Goal: Task Accomplishment & Management: Use online tool/utility

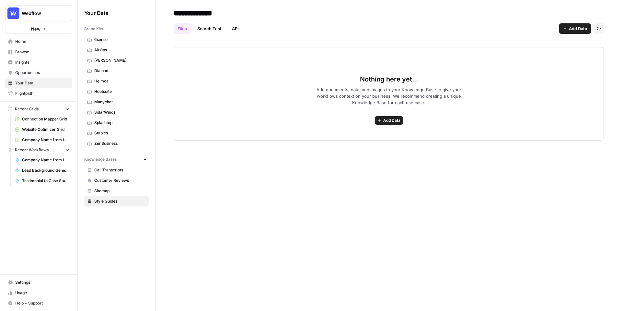
click at [52, 9] on button "Webflow" at bounding box center [38, 13] width 67 height 16
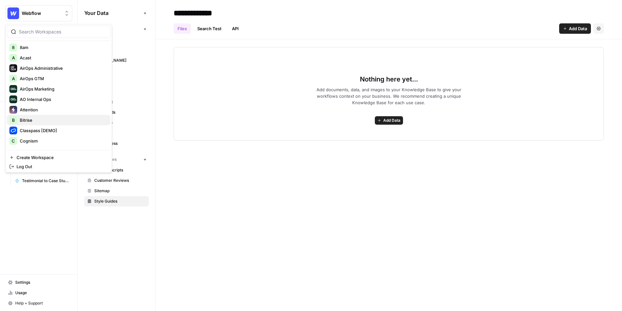
scroll to position [27, 0]
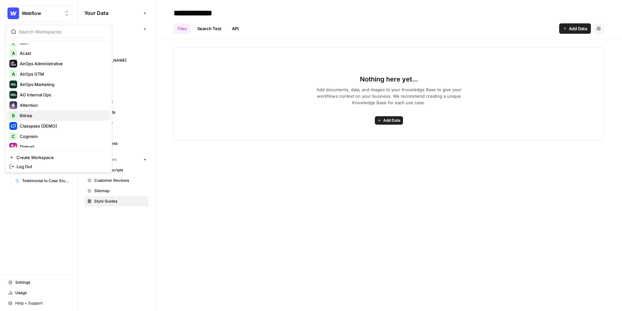
click at [41, 115] on span "Bitrise" at bounding box center [63, 115] width 86 height 6
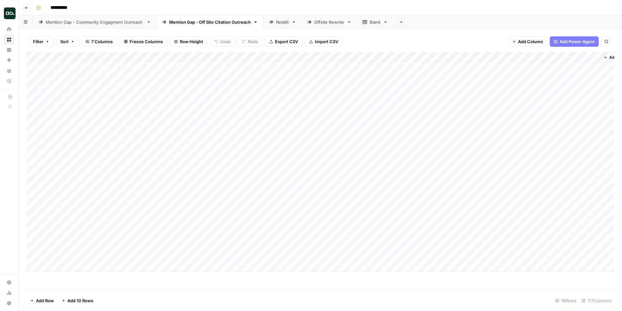
scroll to position [0, 22]
click at [564, 68] on div "Add Column" at bounding box center [320, 162] width 588 height 220
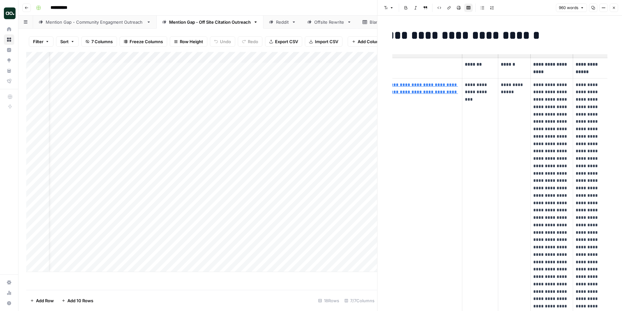
scroll to position [0, 49]
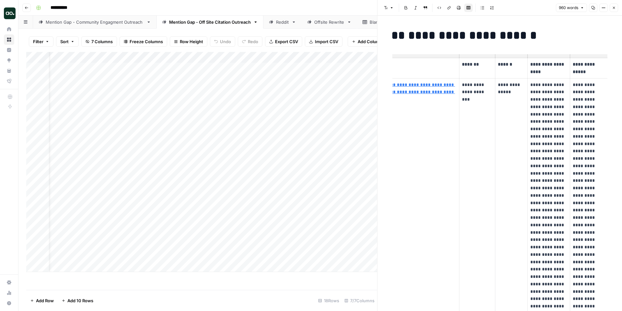
click at [277, 21] on div "Reddit" at bounding box center [282, 22] width 13 height 6
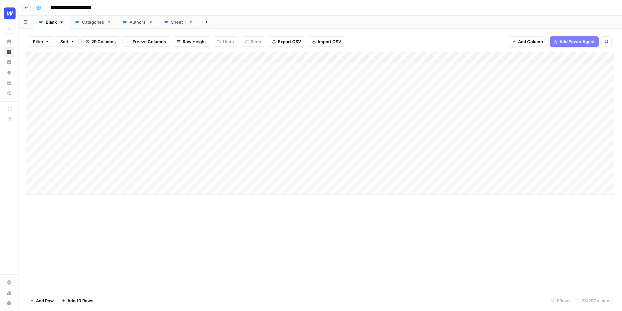
click at [77, 68] on div "Add Column" at bounding box center [320, 123] width 588 height 143
click at [76, 81] on div "Add Column" at bounding box center [320, 123] width 588 height 143
click at [83, 92] on div "Add Column" at bounding box center [320, 123] width 588 height 143
click at [81, 101] on div "Add Column" at bounding box center [320, 123] width 588 height 143
click at [79, 111] on div "Add Column" at bounding box center [320, 123] width 588 height 143
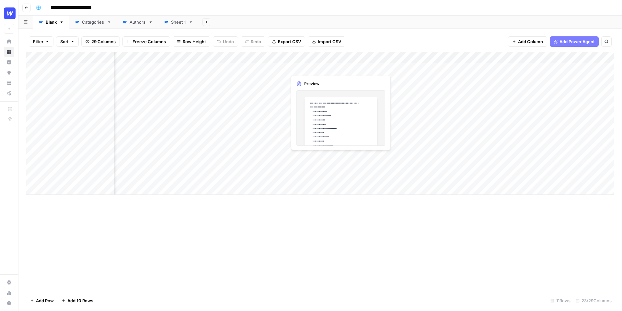
scroll to position [0, 67]
click at [454, 67] on div "Add Column" at bounding box center [320, 123] width 588 height 143
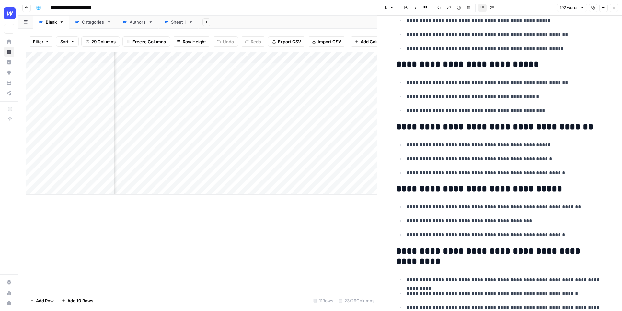
scroll to position [186, 0]
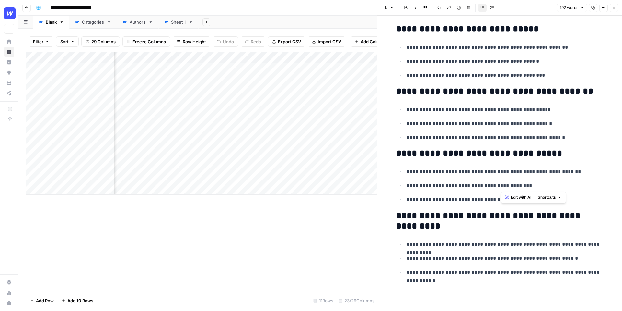
drag, startPoint x: 568, startPoint y: 189, endPoint x: 500, endPoint y: 188, distance: 67.4
click at [500, 188] on p "**********" at bounding box center [505, 185] width 197 height 8
click at [530, 187] on p "**********" at bounding box center [505, 185] width 197 height 8
click at [615, 9] on icon "button" at bounding box center [614, 8] width 4 height 4
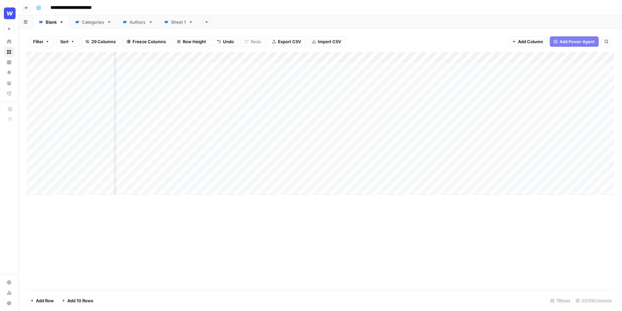
scroll to position [0, 283]
click at [355, 69] on div "Add Column" at bounding box center [320, 123] width 588 height 143
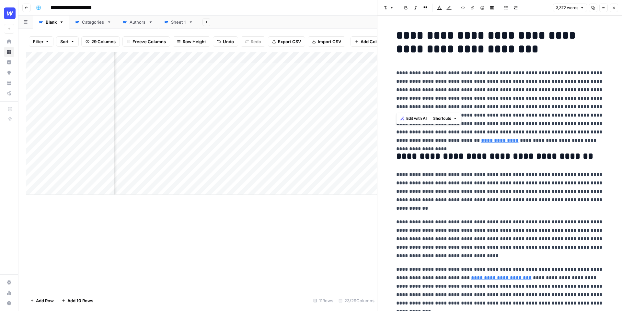
drag, startPoint x: 395, startPoint y: 32, endPoint x: 520, endPoint y: 103, distance: 143.9
click at [520, 103] on p "**********" at bounding box center [499, 107] width 207 height 76
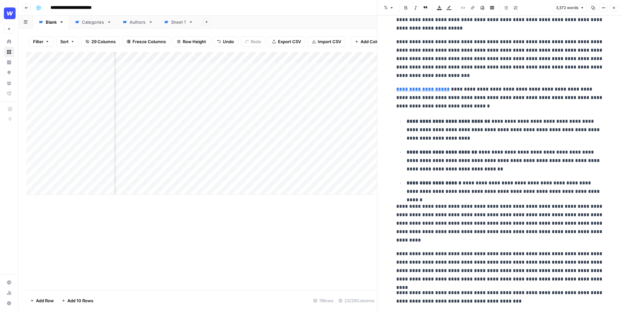
scroll to position [397, 0]
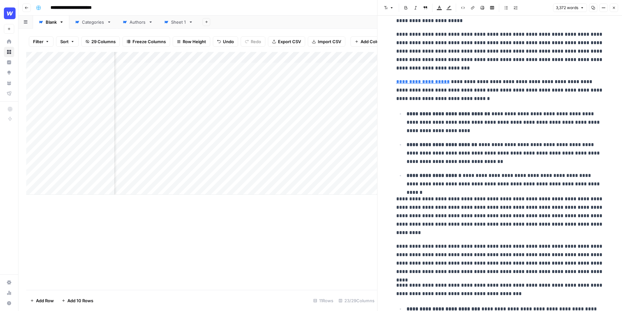
click at [616, 9] on icon "button" at bounding box center [614, 8] width 4 height 4
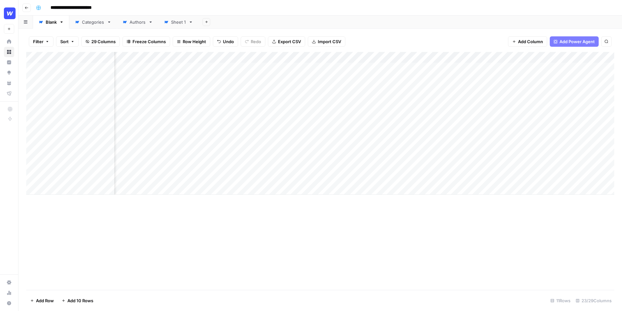
scroll to position [0, 499]
click at [373, 32] on div "Filter Sort 29 Columns Freeze Columns Row Height Undo Redo Export CSV Import CS…" at bounding box center [320, 41] width 588 height 21
click at [387, 58] on div "Add Column" at bounding box center [320, 123] width 588 height 143
click at [376, 122] on span "Edit Workflow" at bounding box center [383, 121] width 57 height 6
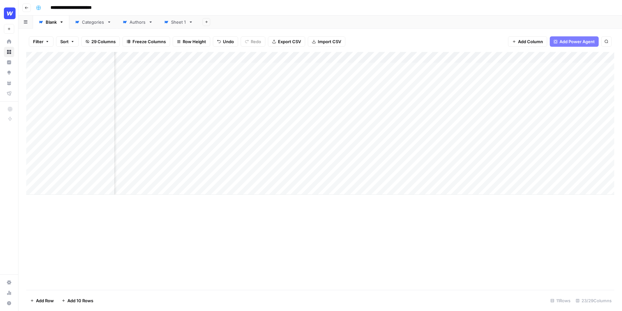
scroll to position [0, 0]
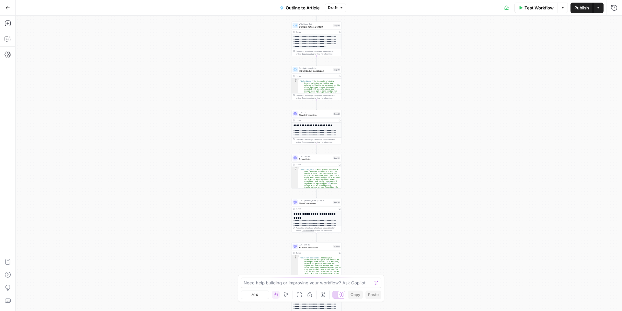
drag, startPoint x: 373, startPoint y: 30, endPoint x: 370, endPoint y: 215, distance: 184.5
click at [370, 215] on div "true false Workflow Set Inputs Inputs LLM · GPT-4o Extract Outline Structure St…" at bounding box center [319, 163] width 607 height 295
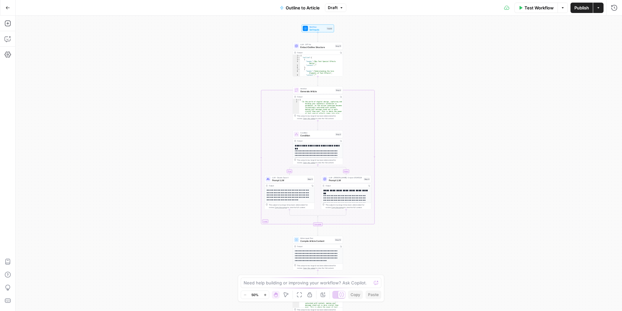
drag, startPoint x: 369, startPoint y: 96, endPoint x: 371, endPoint y: 310, distance: 214.3
click at [371, 310] on div "true false Workflow Set Inputs Inputs LLM · GPT-4o Extract Outline Structure St…" at bounding box center [319, 163] width 607 height 295
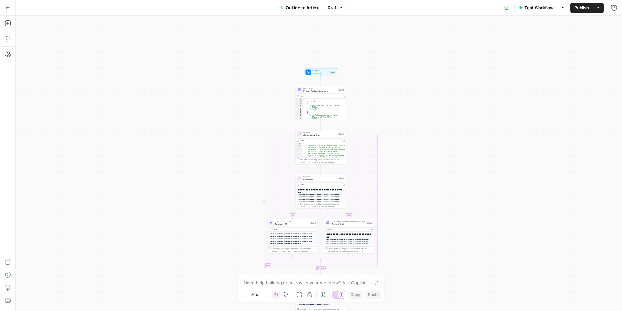
drag, startPoint x: 374, startPoint y: 117, endPoint x: 377, endPoint y: 160, distance: 43.9
click at [377, 160] on div "true false Workflow Set Inputs Inputs LLM · GPT-4o Extract Outline Structure St…" at bounding box center [319, 163] width 607 height 295
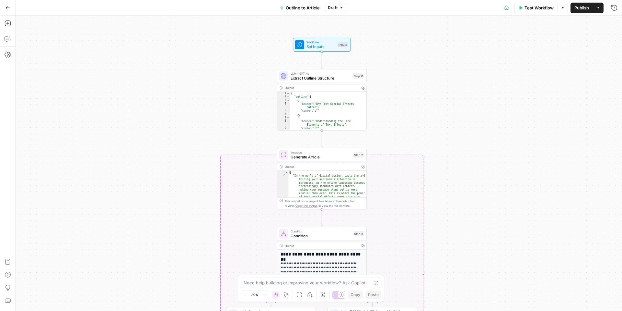
drag, startPoint x: 377, startPoint y: 75, endPoint x: 379, endPoint y: 87, distance: 12.5
click at [379, 87] on div "true false Workflow Set Inputs Inputs LLM · GPT-4o Extract Outline Structure St…" at bounding box center [319, 163] width 607 height 295
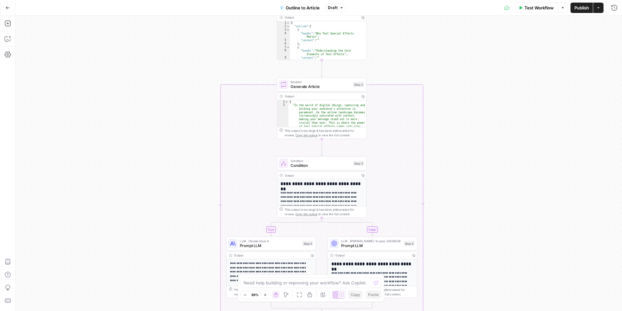
drag, startPoint x: 387, startPoint y: 114, endPoint x: 387, endPoint y: 39, distance: 75.8
click at [387, 39] on div "true false Workflow Set Inputs Inputs LLM · GPT-4o Extract Outline Structure St…" at bounding box center [319, 163] width 607 height 295
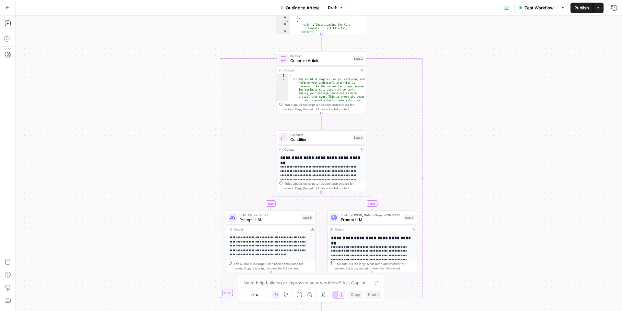
drag, startPoint x: 442, startPoint y: 114, endPoint x: 441, endPoint y: 94, distance: 20.1
click at [441, 94] on div "true false Workflow Set Inputs Inputs LLM · GPT-4o Extract Outline Structure St…" at bounding box center [319, 163] width 607 height 295
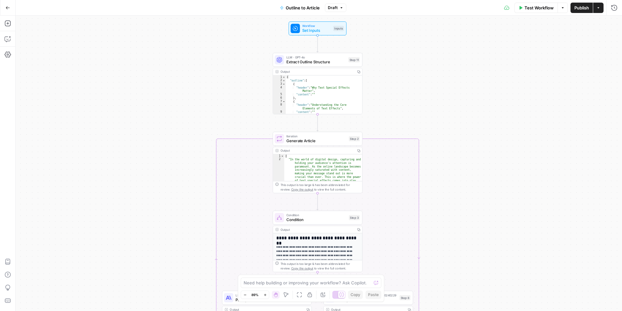
drag, startPoint x: 445, startPoint y: 95, endPoint x: 441, endPoint y: 175, distance: 80.2
click at [441, 175] on div "true false Workflow Set Inputs Inputs LLM · GPT-4o Extract Outline Structure St…" at bounding box center [319, 163] width 607 height 295
click at [390, 111] on div "true false Workflow Set Inputs Inputs LLM · GPT-4o Extract Outline Structure St…" at bounding box center [319, 163] width 607 height 295
click at [9, 40] on icon "button" at bounding box center [8, 39] width 6 height 6
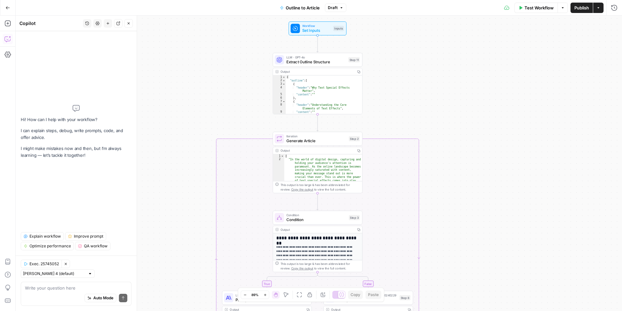
click at [42, 239] on span "Explain workflow" at bounding box center [44, 236] width 31 height 6
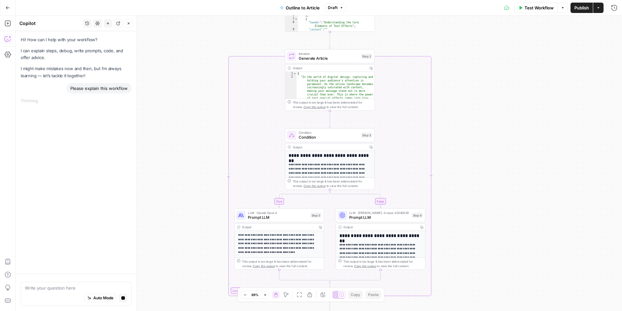
drag, startPoint x: 241, startPoint y: 119, endPoint x: 252, endPoint y: 37, distance: 82.4
click at [253, 36] on div "true false Workflow Set Inputs Inputs LLM · GPT-4o Extract Outline Structure St…" at bounding box center [319, 163] width 607 height 295
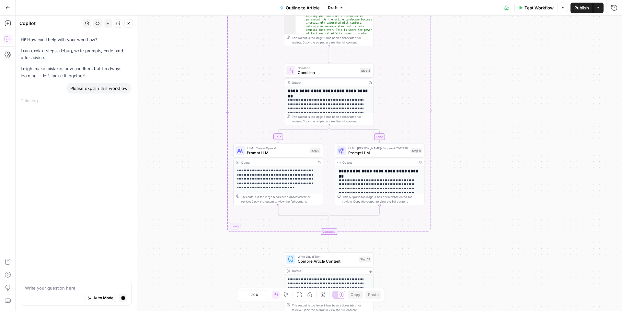
drag, startPoint x: 457, startPoint y: 187, endPoint x: 457, endPoint y: 123, distance: 63.9
click at [457, 123] on div "true false Workflow Set Inputs Inputs LLM · GPT-4o Extract Outline Structure St…" at bounding box center [319, 163] width 607 height 295
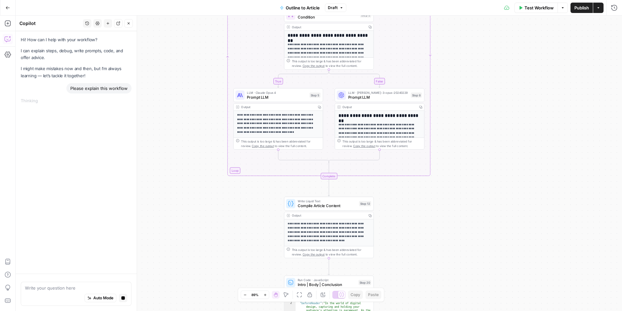
drag, startPoint x: 457, startPoint y: 178, endPoint x: 457, endPoint y: 129, distance: 49.6
click at [457, 124] on div "true false Workflow Set Inputs Inputs LLM · GPT-4o Extract Outline Structure St…" at bounding box center [319, 163] width 607 height 295
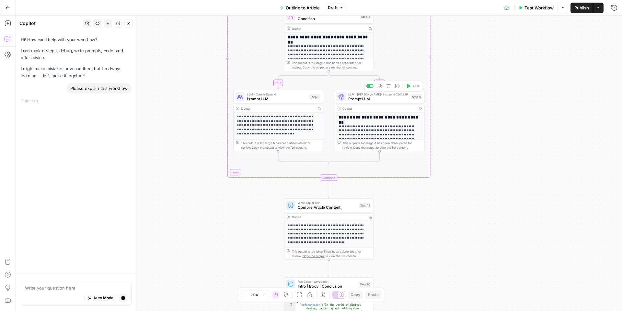
click at [388, 100] on span "Prompt LLM" at bounding box center [378, 99] width 60 height 6
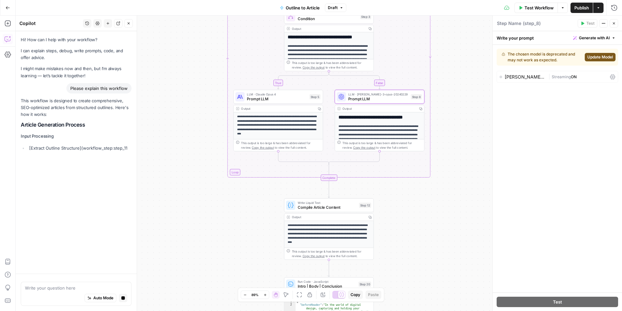
click at [615, 22] on icon "button" at bounding box center [614, 23] width 4 height 4
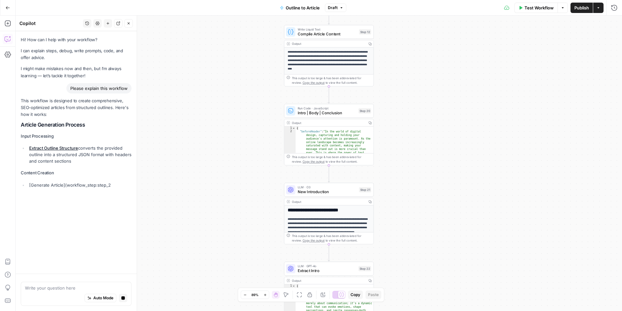
drag, startPoint x: 485, startPoint y: 134, endPoint x: 485, endPoint y: -40, distance: 173.1
click at [485, 0] on html "Webflow New Home Browse Insights Opportunities Your Data Flightpath Recent Grid…" at bounding box center [311, 155] width 622 height 311
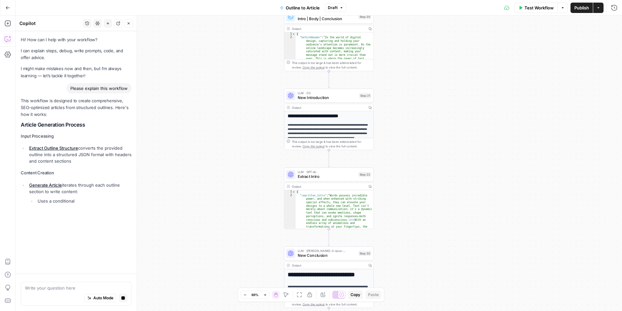
drag, startPoint x: 447, startPoint y: 94, endPoint x: 447, endPoint y: 0, distance: 94.0
click at [447, 0] on div "Go Back Outline to Article Draft Test Workflow Options Publish Actions Run Hist…" at bounding box center [311, 155] width 622 height 311
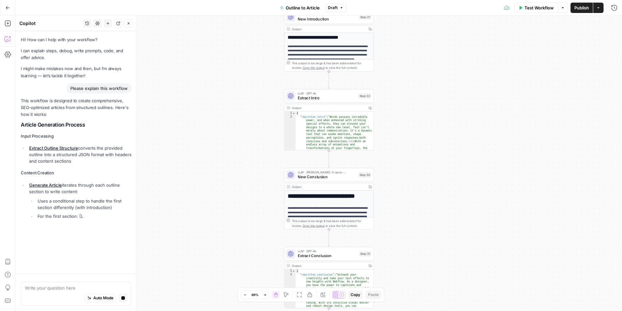
drag, startPoint x: 405, startPoint y: 123, endPoint x: 405, endPoint y: 46, distance: 77.1
click at [405, 45] on div "true false Workflow Set Inputs Inputs LLM · GPT-4o Extract Outline Structure St…" at bounding box center [319, 163] width 607 height 295
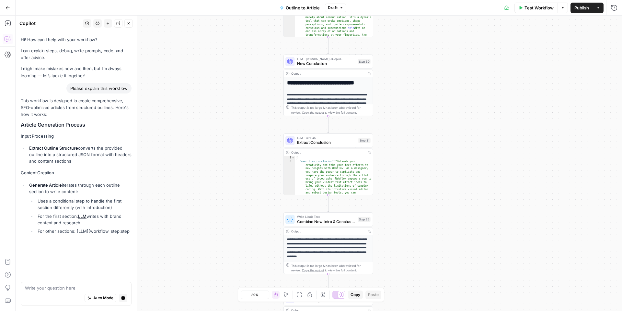
drag, startPoint x: 384, startPoint y: 118, endPoint x: 384, endPoint y: 6, distance: 111.5
click at [384, 6] on div "Go Back Outline to Article Draft Test Workflow Options Publish Actions Run Hist…" at bounding box center [311, 155] width 622 height 311
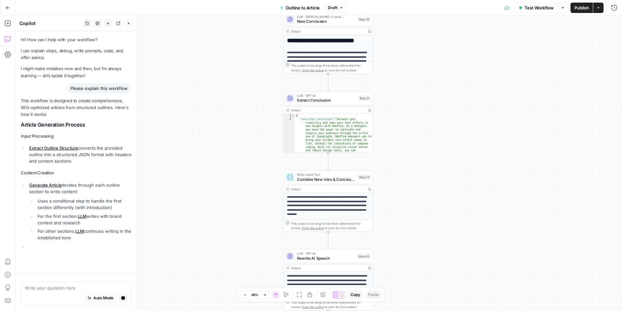
drag, startPoint x: 380, startPoint y: 104, endPoint x: 380, endPoint y: 42, distance: 61.6
click at [380, 42] on div "true false Workflow Set Inputs Inputs LLM · GPT-4o Extract Outline Structure St…" at bounding box center [319, 163] width 607 height 295
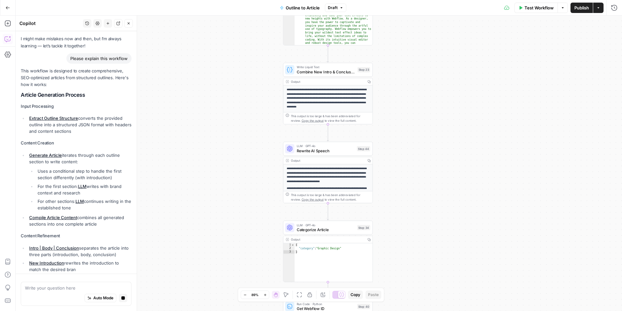
drag, startPoint x: 383, startPoint y: 99, endPoint x: 382, endPoint y: 10, distance: 88.2
click at [382, 10] on div "Go Back Outline to Article Draft Test Workflow Options Publish Actions Run Hist…" at bounding box center [311, 155] width 622 height 311
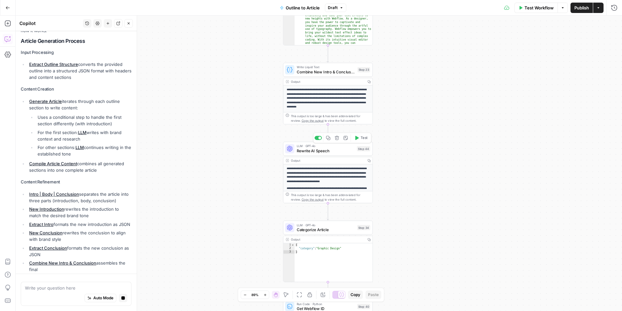
click at [316, 150] on span "Rewrite AI Speech" at bounding box center [326, 150] width 58 height 6
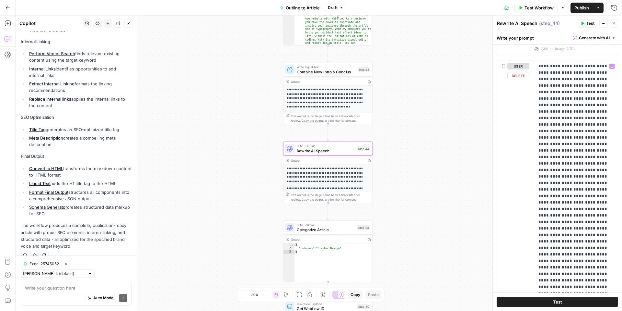
scroll to position [746, 0]
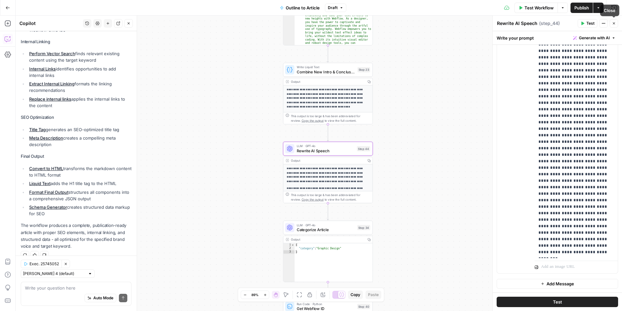
click at [613, 22] on icon "button" at bounding box center [614, 23] width 4 height 4
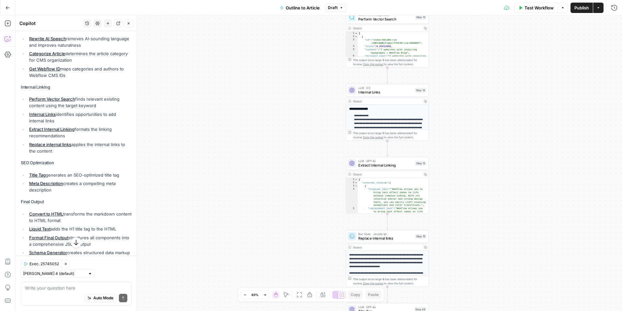
scroll to position [339, 0]
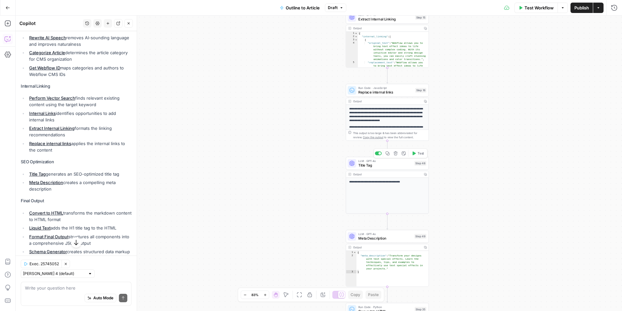
click at [372, 162] on span "LLM · GPT-4o" at bounding box center [385, 160] width 54 height 4
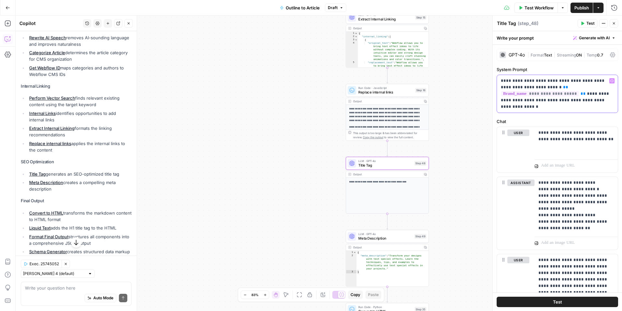
drag, startPoint x: 503, startPoint y: 80, endPoint x: 578, endPoint y: 80, distance: 74.5
click at [578, 80] on p "**********" at bounding box center [557, 93] width 113 height 32
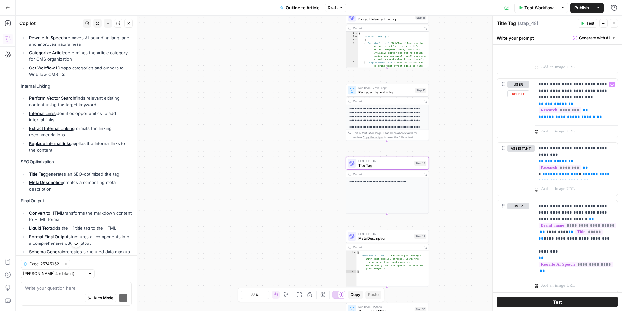
scroll to position [309, 0]
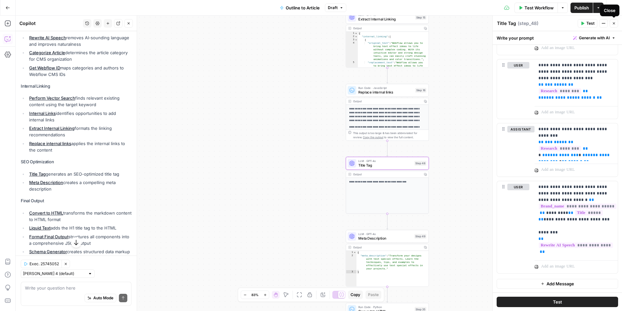
click at [616, 22] on icon "button" at bounding box center [614, 23] width 4 height 4
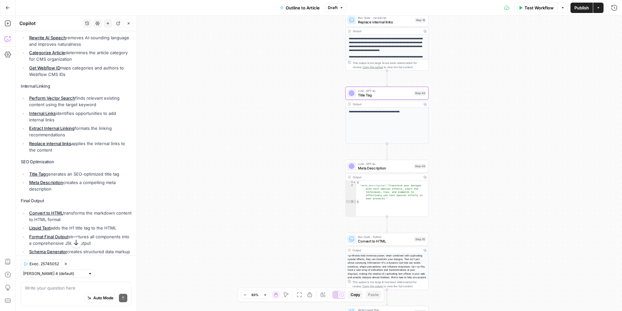
drag, startPoint x: 447, startPoint y: 151, endPoint x: 446, endPoint y: 81, distance: 70.0
click at [446, 81] on div "true false Workflow Set Inputs Inputs LLM · GPT-4o Extract Outline Structure St…" at bounding box center [319, 163] width 607 height 295
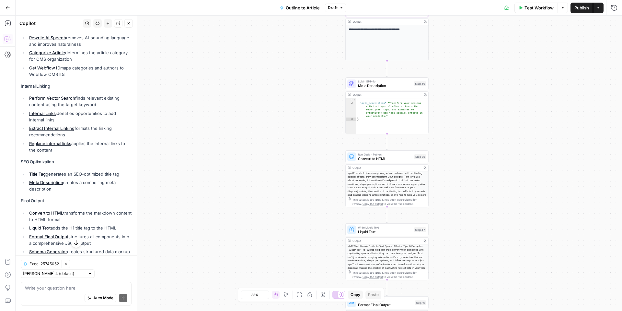
drag, startPoint x: 446, startPoint y: 81, endPoint x: 446, endPoint y: -15, distance: 96.6
click at [446, 0] on html "Webflow New Home Browse Insights Opportunities Your Data Flightpath Recent Grid…" at bounding box center [311, 155] width 622 height 311
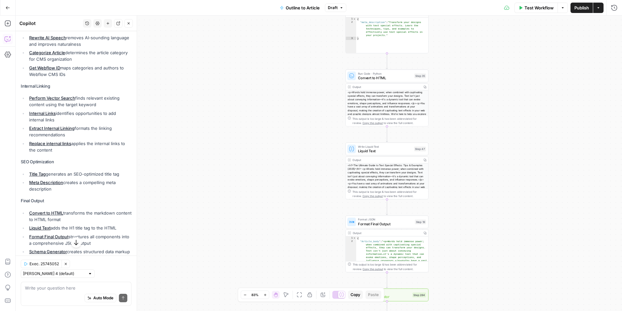
drag, startPoint x: 459, startPoint y: 134, endPoint x: 459, endPoint y: 33, distance: 100.8
click at [459, 33] on div "true false Workflow Set Inputs Inputs LLM · GPT-4o Extract Outline Structure St…" at bounding box center [319, 163] width 607 height 295
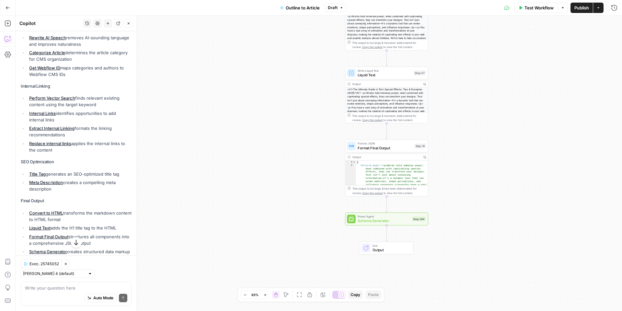
drag, startPoint x: 454, startPoint y: 103, endPoint x: 454, endPoint y: 35, distance: 67.4
click at [454, 35] on div "true false Workflow Set Inputs Inputs LLM · GPT-4o Extract Outline Structure St…" at bounding box center [319, 163] width 607 height 295
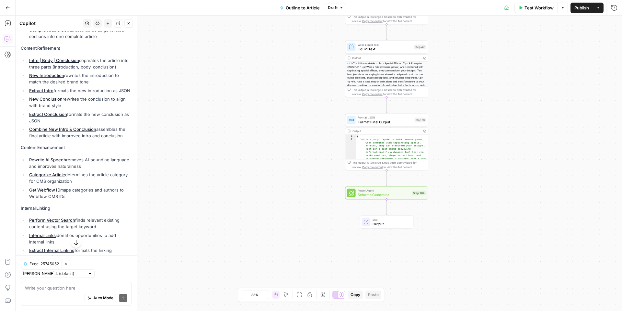
scroll to position [184, 0]
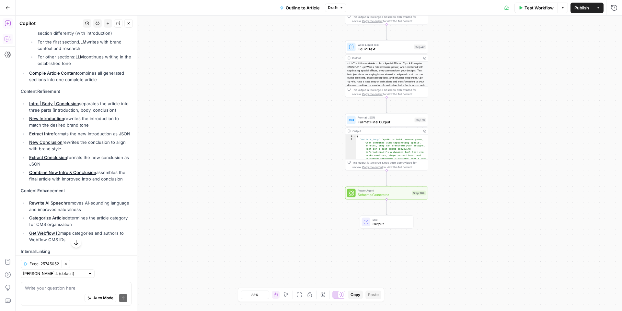
click at [7, 24] on icon "button" at bounding box center [8, 23] width 6 height 6
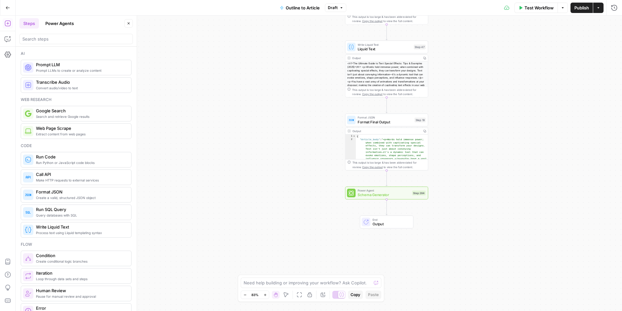
click at [64, 23] on button "Power Agents" at bounding box center [59, 23] width 36 height 10
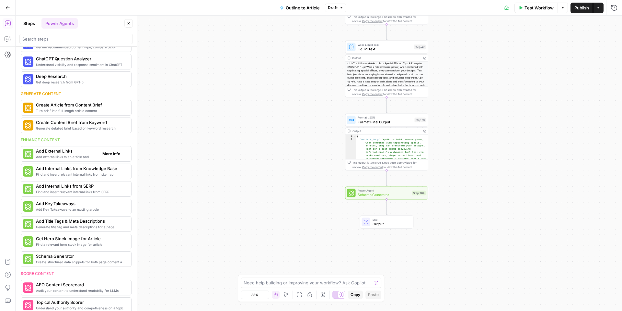
scroll to position [26, 0]
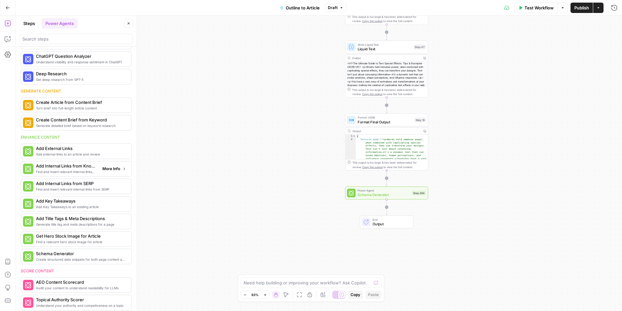
drag, startPoint x: 80, startPoint y: 172, endPoint x: 83, endPoint y: 172, distance: 3.6
click at [10, 7] on button "Go Back" at bounding box center [8, 8] width 12 height 12
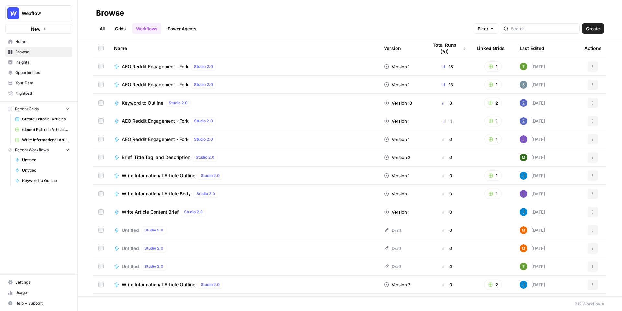
click at [32, 83] on span "Your Data" at bounding box center [42, 83] width 54 height 6
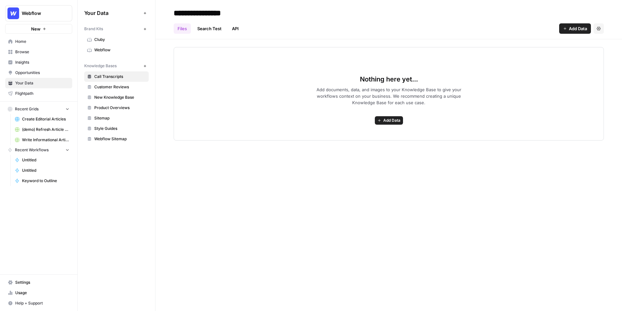
click at [116, 119] on span "Sitemap" at bounding box center [120, 118] width 52 height 6
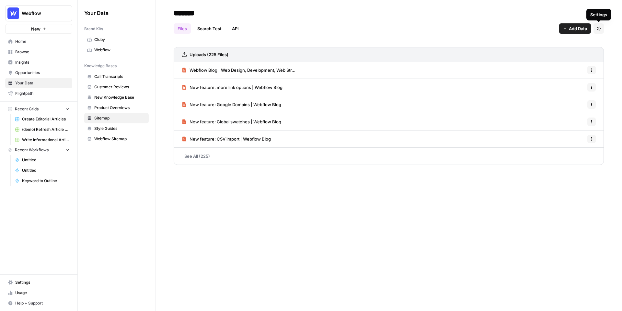
click at [598, 29] on icon "button" at bounding box center [599, 29] width 4 height 4
click at [339, 21] on div "Files Search Test API Add Data Settings" at bounding box center [389, 26] width 430 height 16
click at [206, 28] on link "Search Test" at bounding box center [210, 28] width 32 height 10
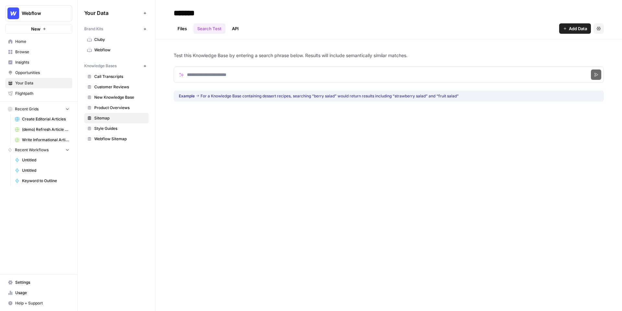
click at [178, 27] on link "Files" at bounding box center [182, 28] width 17 height 10
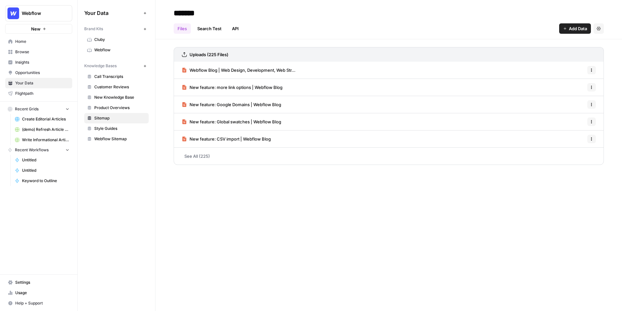
click at [132, 66] on div "Knowledge Bases" at bounding box center [112, 66] width 57 height 6
click at [123, 74] on span "Call Transcripts" at bounding box center [120, 77] width 52 height 6
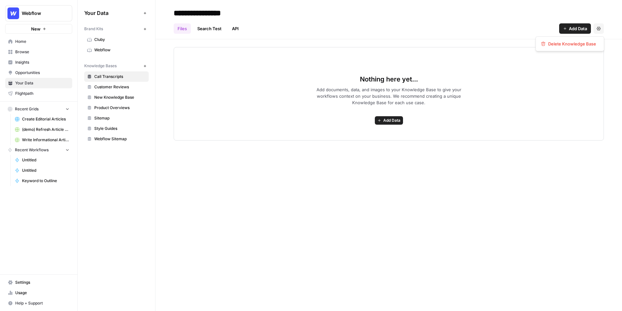
click at [598, 26] on button "Settings" at bounding box center [599, 28] width 10 height 10
click at [583, 26] on span "Add Data" at bounding box center [578, 28] width 18 height 6
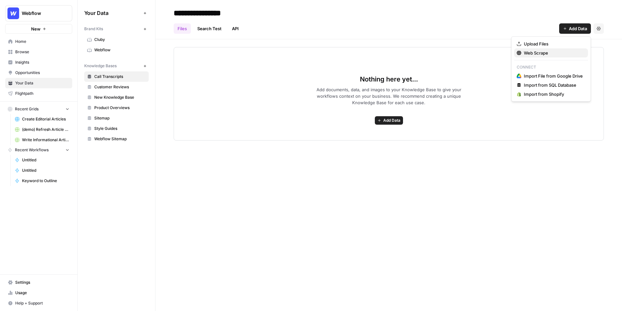
click at [543, 54] on span "Web Scrape" at bounding box center [553, 53] width 59 height 6
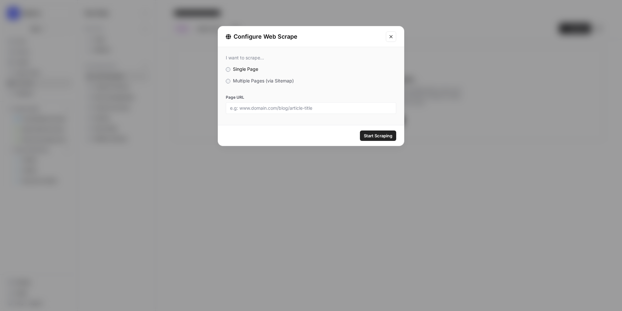
click at [271, 83] on span "Multiple Pages (via Sitemap)" at bounding box center [263, 81] width 61 height 6
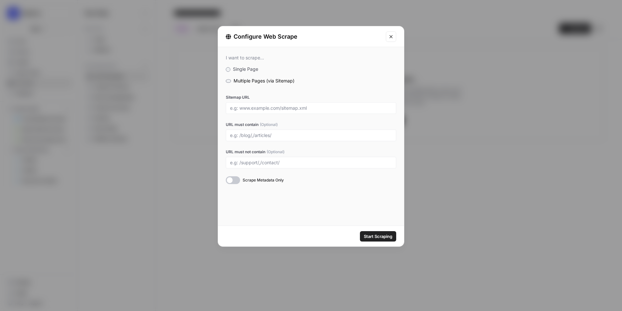
click at [390, 34] on icon "Close modal" at bounding box center [391, 36] width 5 height 5
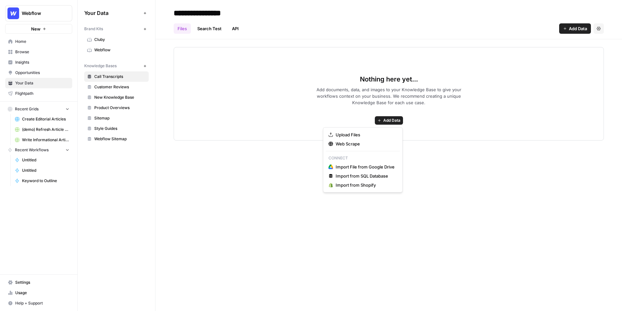
click at [383, 120] on span "Add Data" at bounding box center [391, 120] width 17 height 6
click at [374, 164] on span "Import File from Google Drive" at bounding box center [365, 166] width 59 height 6
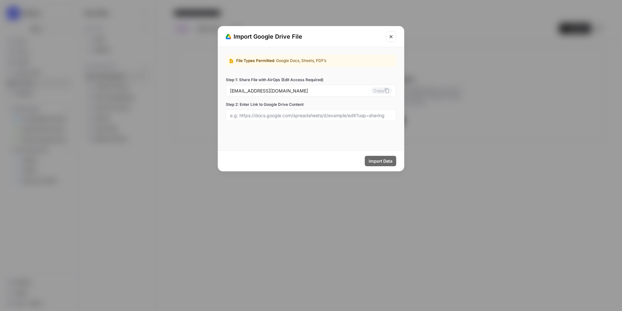
click at [392, 35] on icon "Close modal" at bounding box center [391, 36] width 5 height 5
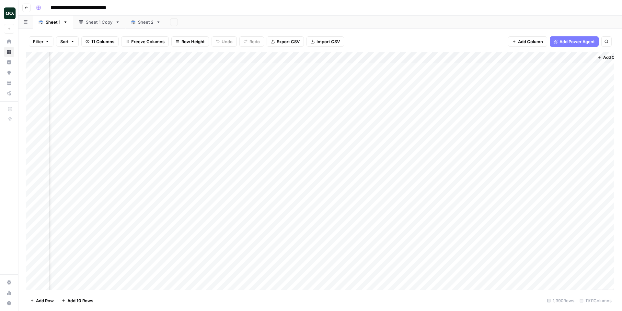
scroll to position [0, 197]
click at [529, 79] on div "Add Column" at bounding box center [320, 171] width 588 height 238
click at [566, 67] on div "Add Column" at bounding box center [320, 171] width 588 height 238
click at [387, 58] on div "Add Column" at bounding box center [320, 171] width 588 height 238
click at [421, 76] on div "Add Column" at bounding box center [320, 171] width 588 height 238
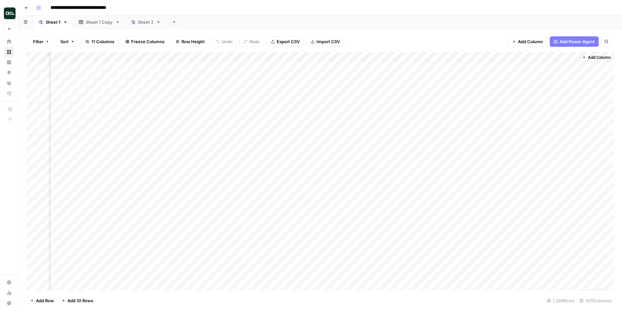
click at [388, 58] on div "Add Column" at bounding box center [320, 171] width 588 height 238
click at [379, 100] on span "Schedule" at bounding box center [382, 103] width 57 height 6
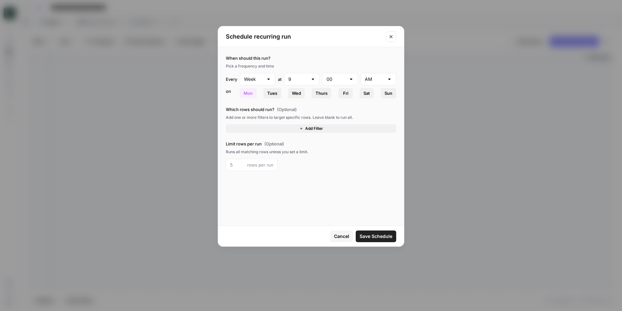
click at [278, 128] on button "Add Filter" at bounding box center [311, 128] width 170 height 8
click at [264, 131] on input "text" at bounding box center [248, 130] width 36 height 6
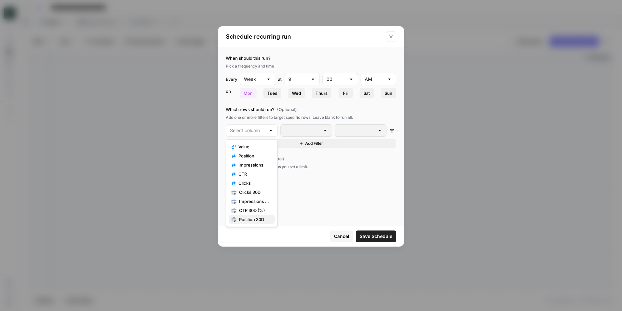
click at [258, 220] on span "Position 30D" at bounding box center [254, 219] width 30 height 6
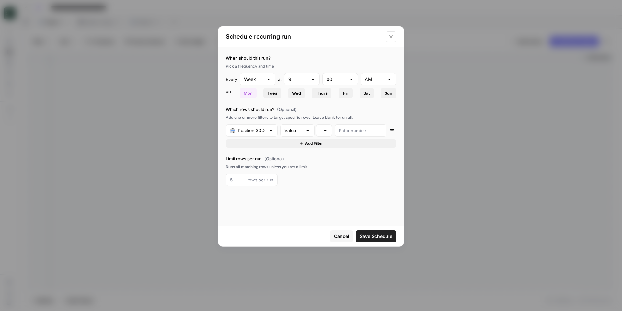
click at [304, 132] on div "Value" at bounding box center [297, 130] width 34 height 12
type input "Value"
click at [316, 132] on div "is equal to" at bounding box center [324, 130] width 16 height 12
click at [349, 130] on input "number" at bounding box center [360, 130] width 43 height 6
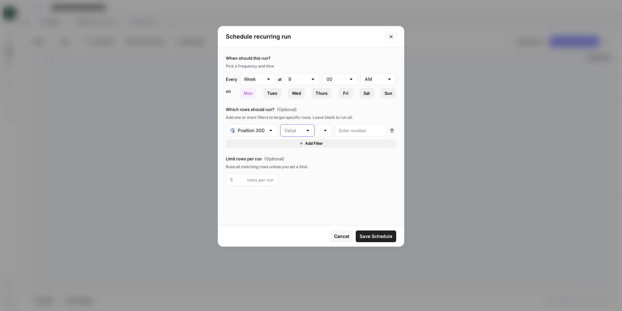
click at [301, 130] on input "text" at bounding box center [294, 130] width 18 height 6
click at [303, 156] on span "Change" at bounding box center [296, 155] width 21 height 6
type input "Change"
click at [328, 131] on div "is equal to" at bounding box center [324, 130] width 16 height 12
click at [325, 163] on div "is equal to" at bounding box center [324, 164] width 5 height 6
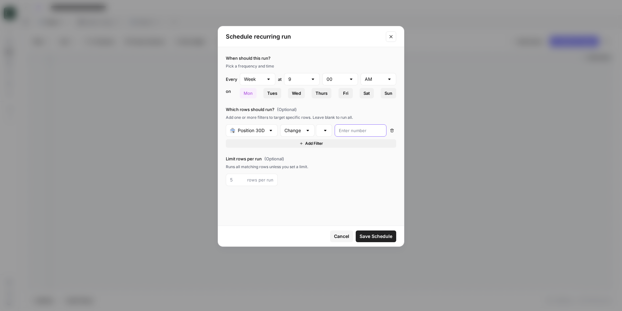
click at [349, 133] on input "number" at bounding box center [360, 130] width 43 height 6
type input "3"
type input "20"
click at [342, 237] on span "Cancel" at bounding box center [341, 236] width 15 height 6
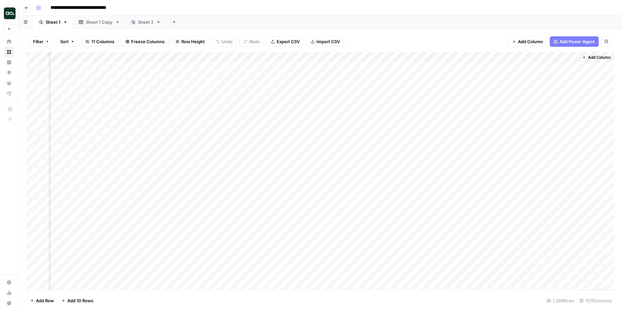
scroll to position [0, 197]
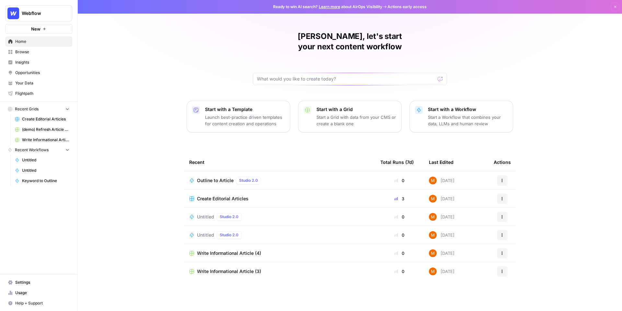
click at [61, 59] on span "Insights" at bounding box center [42, 62] width 54 height 6
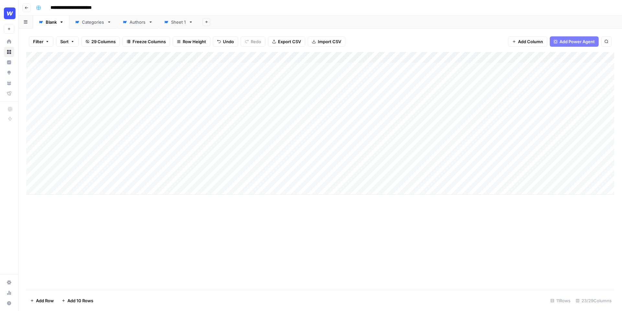
click at [299, 58] on div "Add Column" at bounding box center [320, 123] width 588 height 143
click at [257, 120] on span "Edit Workflow" at bounding box center [269, 121] width 57 height 6
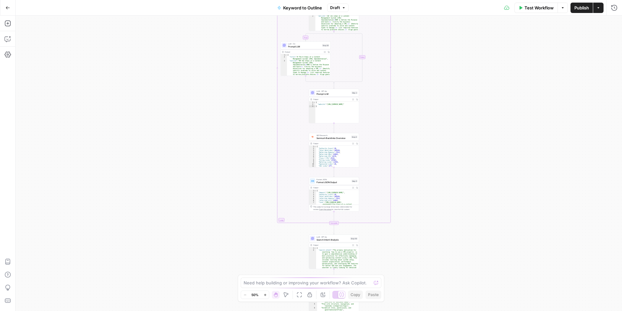
drag, startPoint x: 217, startPoint y: 108, endPoint x: 218, endPoint y: 197, distance: 89.5
click at [218, 198] on div "true false Workflow Set Inputs Inputs LLM · GPT-4o Search Query Step 40 Output …" at bounding box center [319, 163] width 607 height 295
click at [7, 42] on icon "button" at bounding box center [8, 39] width 6 height 6
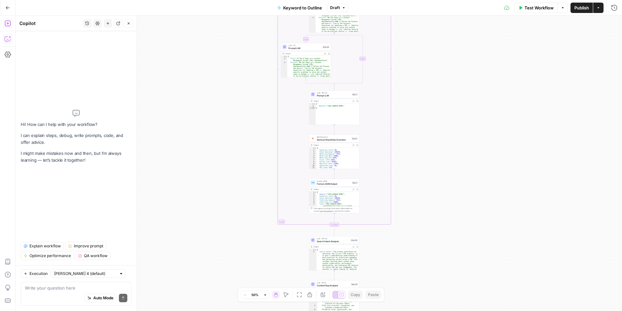
click at [8, 25] on icon "button" at bounding box center [8, 23] width 6 height 6
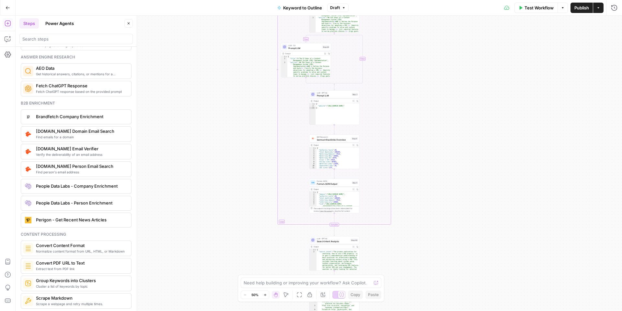
scroll to position [872, 0]
click at [60, 37] on input "search" at bounding box center [76, 39] width 108 height 6
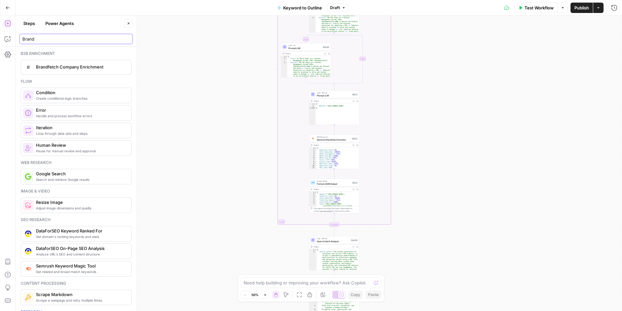
type input "Brand"
click at [70, 28] on button "Power Agents" at bounding box center [59, 23] width 36 height 10
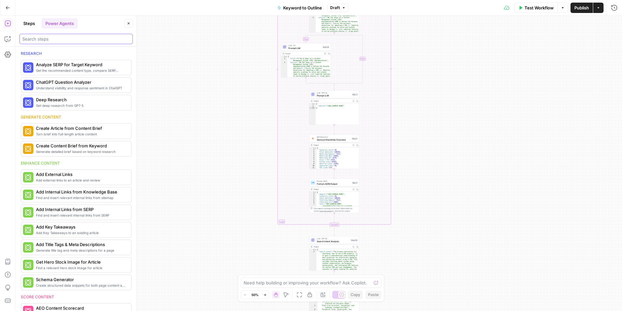
click at [57, 38] on input "search" at bounding box center [76, 39] width 108 height 6
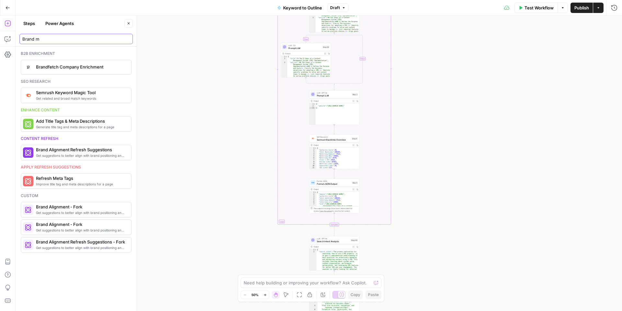
click at [84, 41] on input "Brand m" at bounding box center [76, 39] width 108 height 6
type input "B"
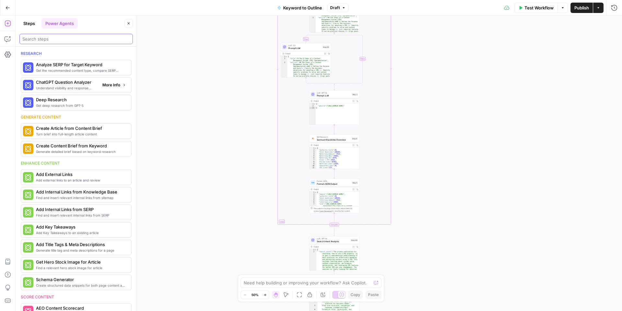
scroll to position [10, 0]
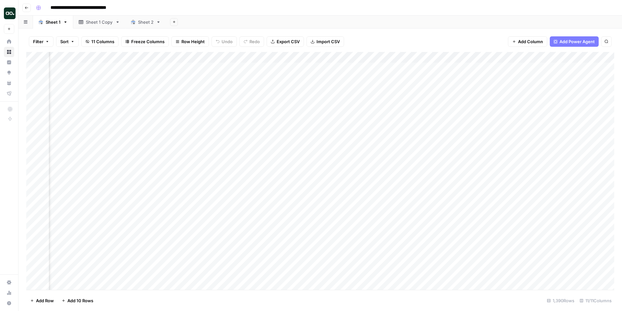
scroll to position [0, 197]
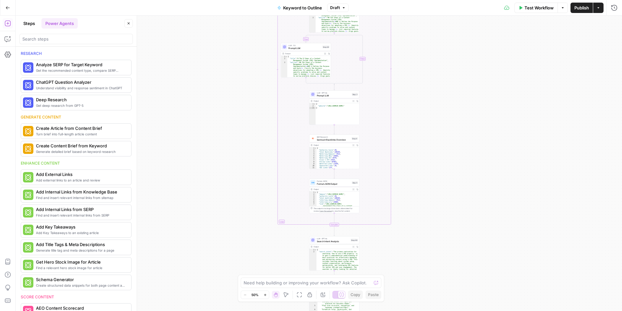
scroll to position [10, 0]
